Goal: Find specific page/section: Find specific page/section

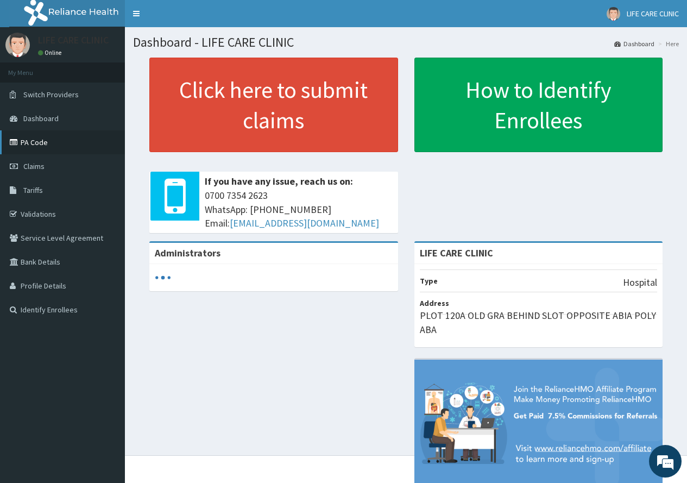
click at [43, 147] on link "PA Code" at bounding box center [62, 142] width 125 height 24
click at [47, 145] on link "PA Code" at bounding box center [62, 142] width 125 height 24
click at [59, 134] on link "PA Code" at bounding box center [62, 142] width 125 height 24
click at [48, 138] on link "PA Code" at bounding box center [62, 142] width 125 height 24
